Goal: Transaction & Acquisition: Purchase product/service

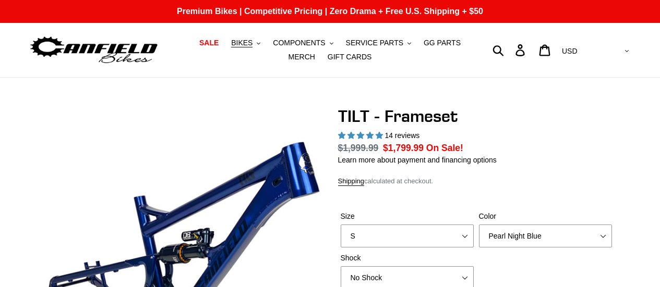
select select "highest-rating"
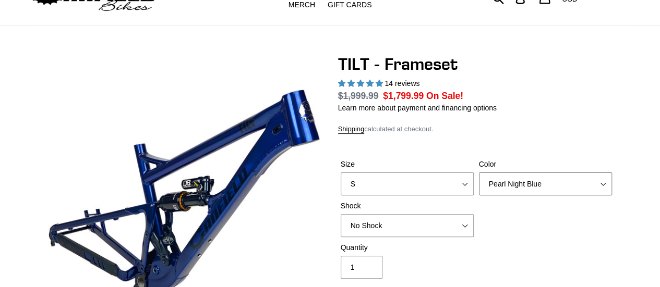
click at [546, 185] on select "Pearl Night Blue Stealth Silver" at bounding box center [545, 184] width 133 height 23
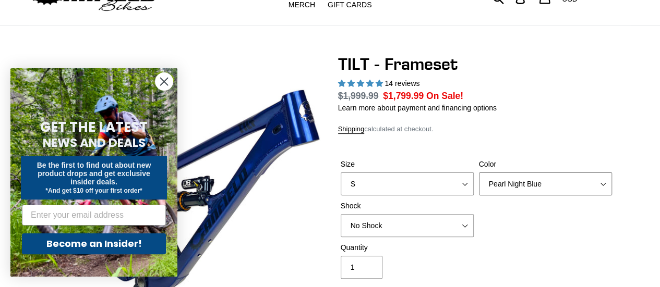
select select "Stealth Silver"
click at [479, 173] on select "Pearl Night Blue Stealth Silver" at bounding box center [545, 184] width 133 height 23
click at [163, 81] on icon "Close dialog" at bounding box center [164, 81] width 7 height 7
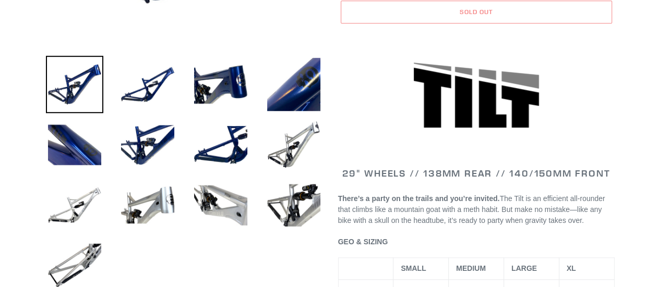
scroll to position [365, 0]
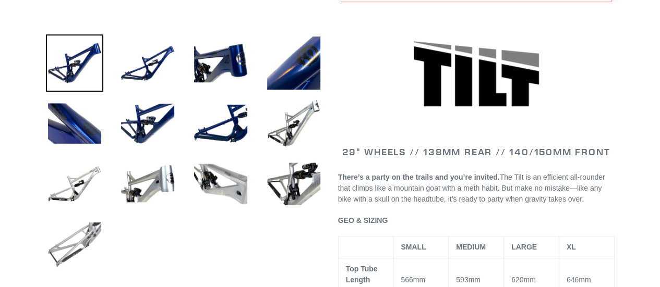
click at [88, 234] on img at bounding box center [74, 244] width 57 height 57
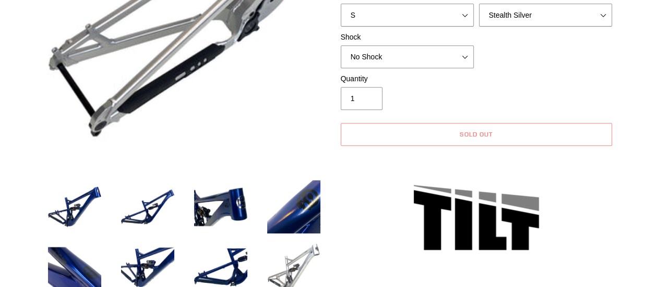
scroll to position [313, 0]
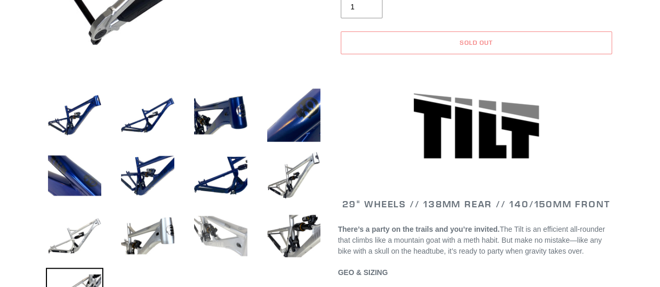
click at [208, 237] on img at bounding box center [220, 236] width 57 height 57
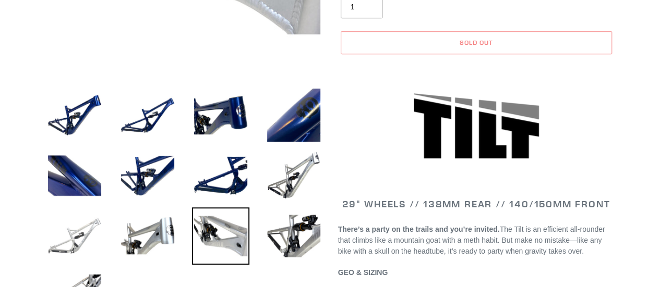
click at [73, 231] on img at bounding box center [74, 236] width 57 height 57
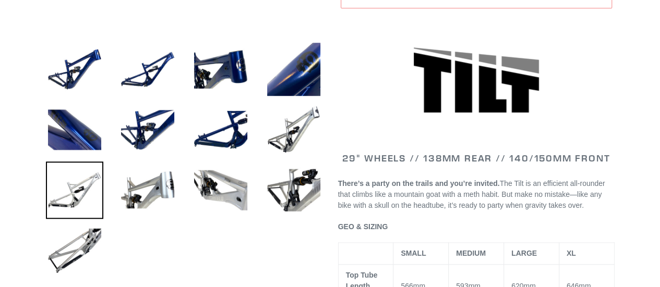
scroll to position [365, 0]
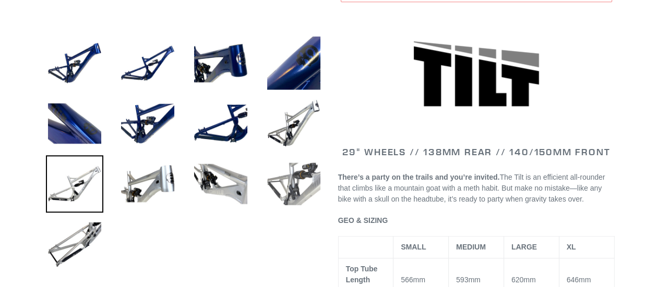
click at [296, 199] on img at bounding box center [293, 183] width 57 height 57
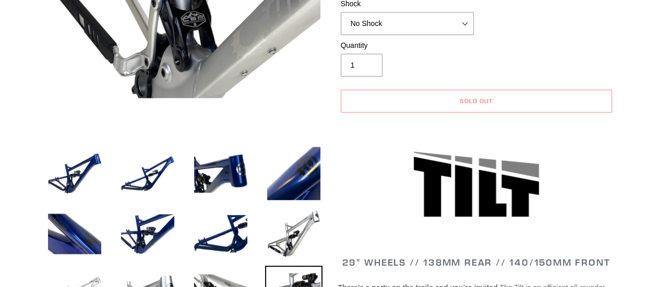
scroll to position [0, 0]
